Goal: Find specific fact

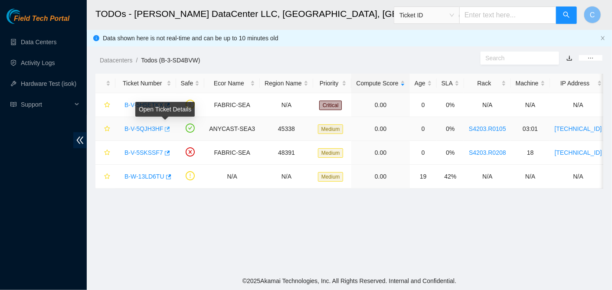
click at [164, 127] on icon "button" at bounding box center [167, 129] width 6 height 6
click at [147, 127] on link "B-V-5QJH3HF" at bounding box center [144, 128] width 39 height 7
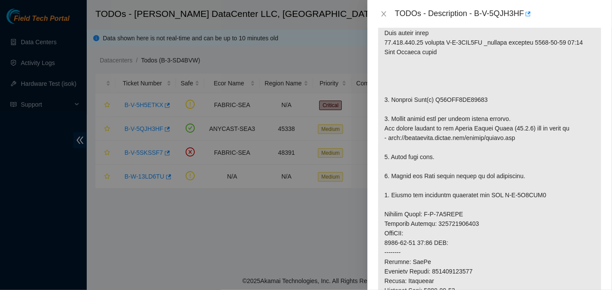
scroll to position [217, 0]
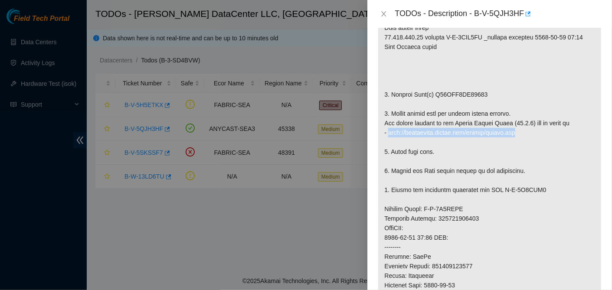
drag, startPoint x: 389, startPoint y: 141, endPoint x: 524, endPoint y: 138, distance: 135.5
click at [524, 138] on p at bounding box center [489, 204] width 223 height 490
copy p "[URL][DOMAIN_NAME]"
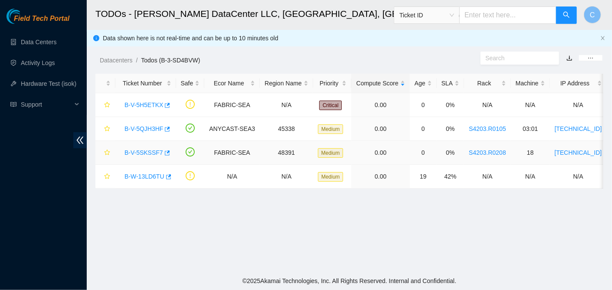
click at [130, 157] on div "B-V-5SKSSF7" at bounding box center [145, 153] width 51 height 14
click at [138, 152] on link "B-V-5SKSSF7" at bounding box center [144, 152] width 39 height 7
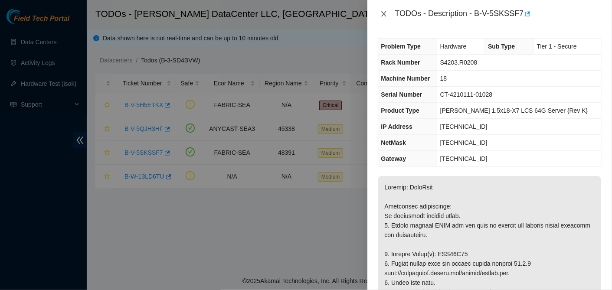
click at [385, 14] on icon "close" at bounding box center [384, 13] width 7 height 7
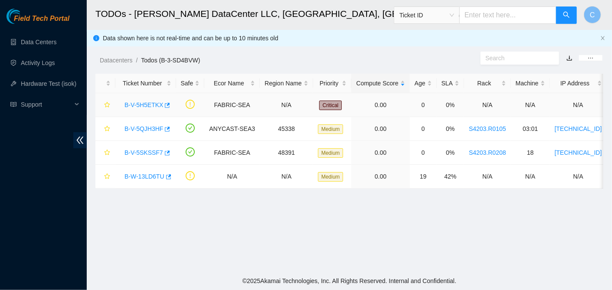
click at [153, 109] on div "B-V-5H5ETKX" at bounding box center [145, 105] width 51 height 14
click at [152, 104] on link "B-V-5H5ETKX" at bounding box center [144, 105] width 39 height 7
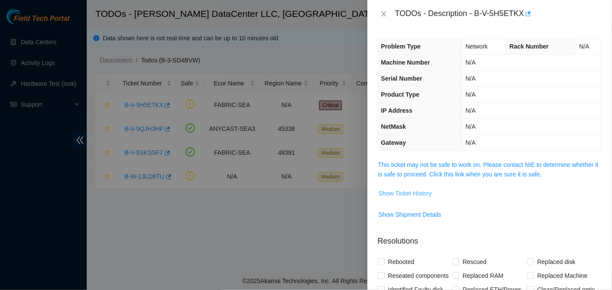
click at [400, 193] on span "Show Ticket History" at bounding box center [405, 194] width 53 height 10
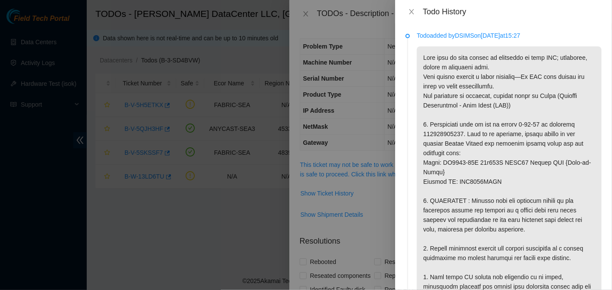
scroll to position [87, 0]
